Goal: Information Seeking & Learning: Learn about a topic

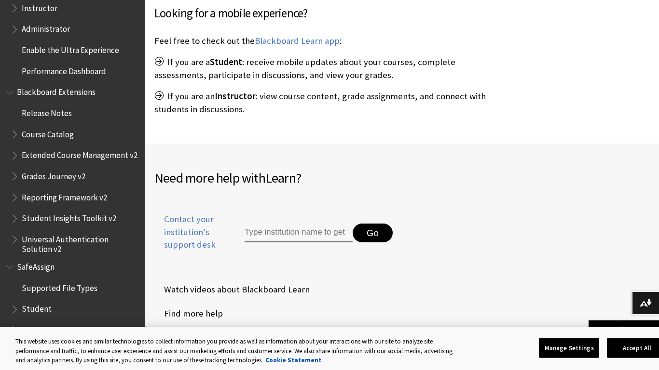
scroll to position [405, 0]
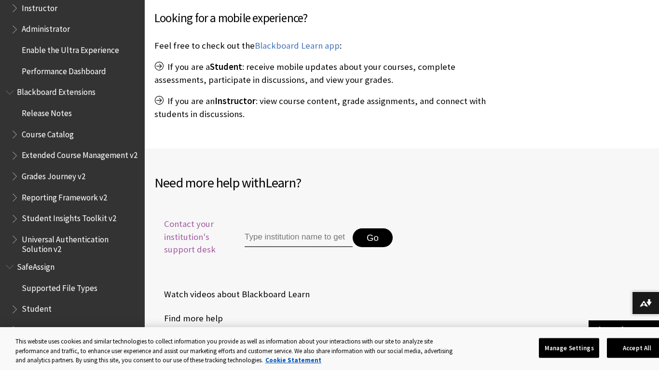
click at [186, 252] on span "Contact your institution's support desk" at bounding box center [188, 237] width 68 height 38
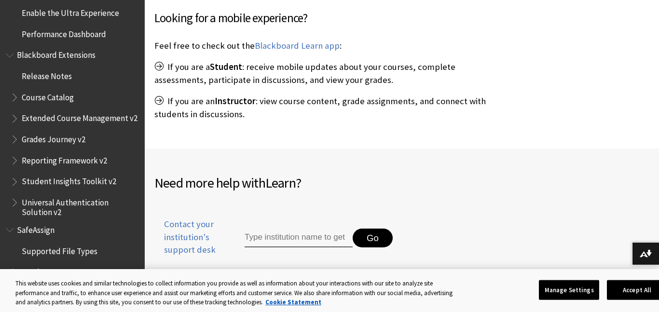
scroll to position [1005, 0]
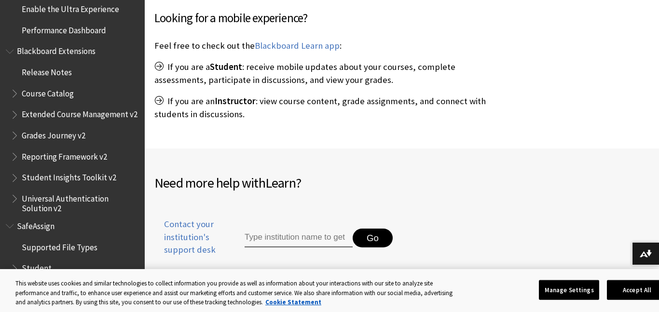
click at [58, 97] on span "Course Catalog" at bounding box center [48, 91] width 52 height 13
click at [58, 97] on span "Course Catalog" at bounding box center [50, 91] width 57 height 13
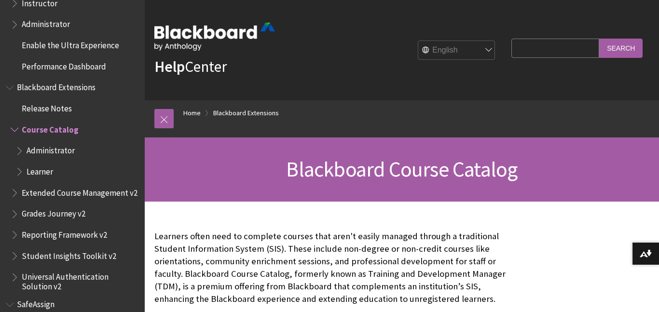
click at [49, 5] on span "Instructor" at bounding box center [40, 1] width 36 height 13
click at [49, 5] on span "Instructor" at bounding box center [41, 1] width 39 height 13
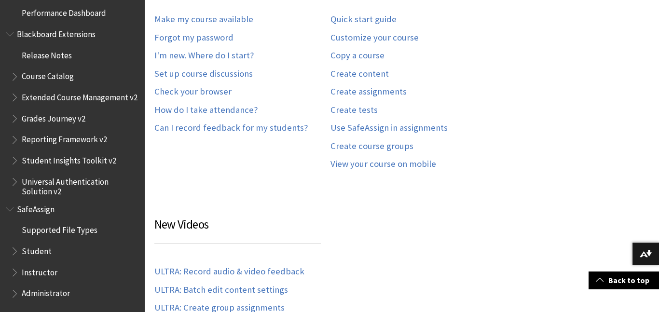
scroll to position [298, 0]
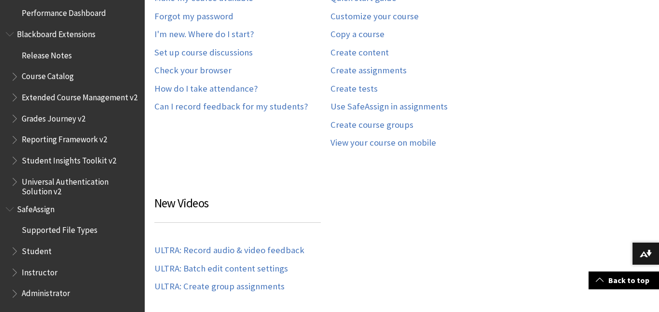
click at [41, 251] on span "Student" at bounding box center [37, 249] width 30 height 13
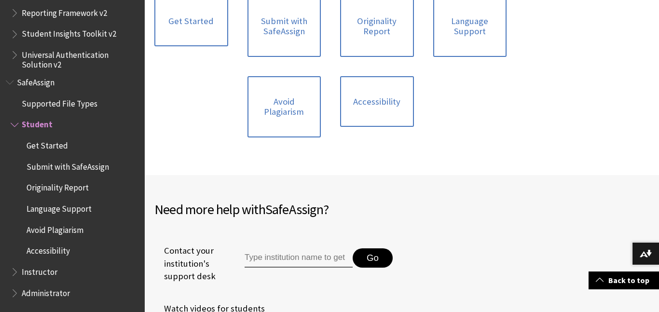
scroll to position [283, 0]
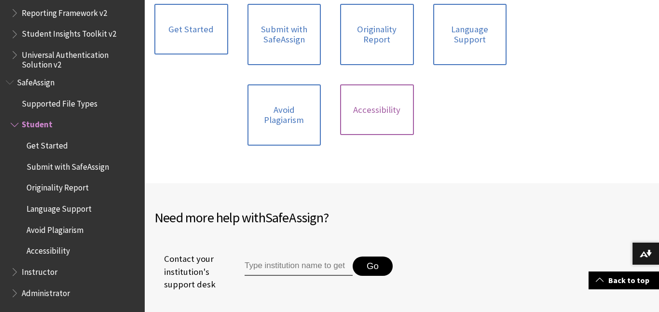
click at [379, 134] on link "Accessibility" at bounding box center [377, 109] width 74 height 51
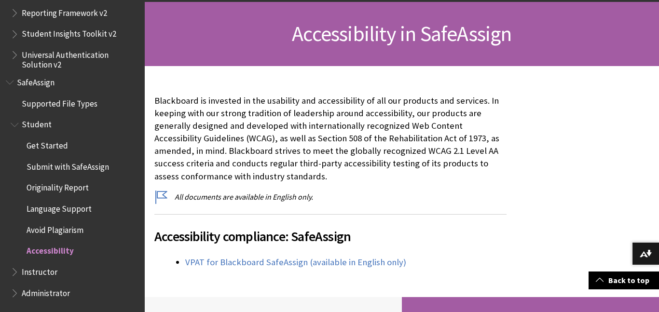
scroll to position [137, 0]
